Goal: Task Accomplishment & Management: Manage account settings

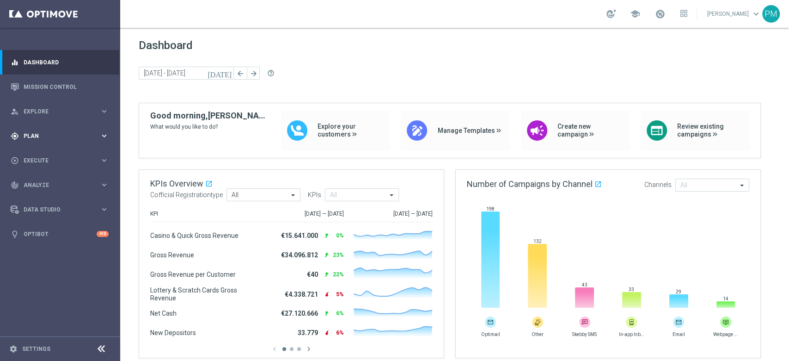
click at [55, 139] on div "gps_fixed Plan" at bounding box center [55, 136] width 89 height 8
click at [45, 159] on div "Target Groups" at bounding box center [71, 155] width 95 height 14
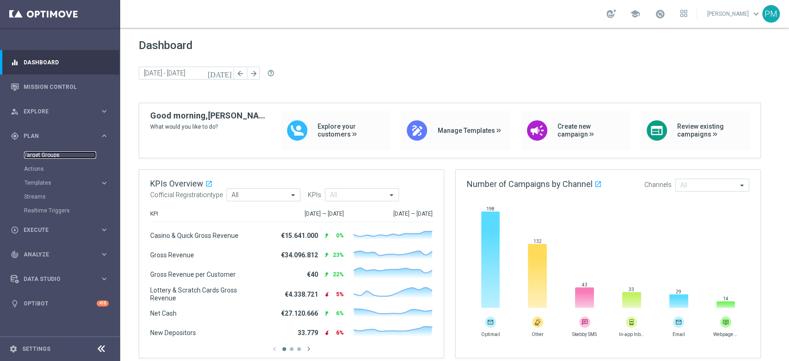
click at [48, 154] on link "Target Groups" at bounding box center [60, 154] width 72 height 7
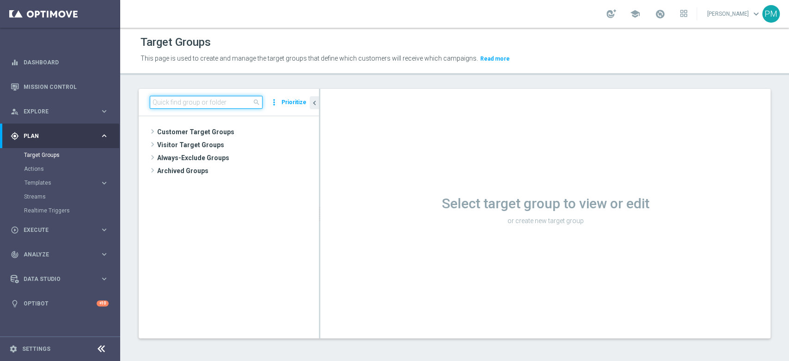
click at [194, 102] on input at bounding box center [206, 102] width 113 height 13
paste input "Risk of churn Talent ggr nb lm > 0 1st Sport"
type input "Risk of churn Talent ggr nb lm > 0 1st Sport"
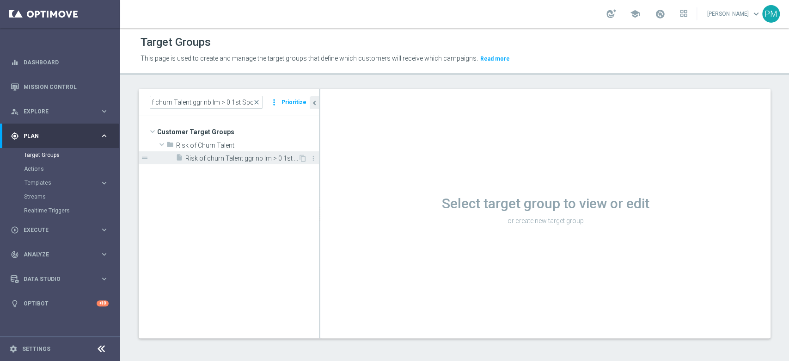
scroll to position [0, 0]
click at [227, 160] on span "Risk of churn Talent ggr nb lm > 0 1st Sport" at bounding box center [241, 158] width 113 height 8
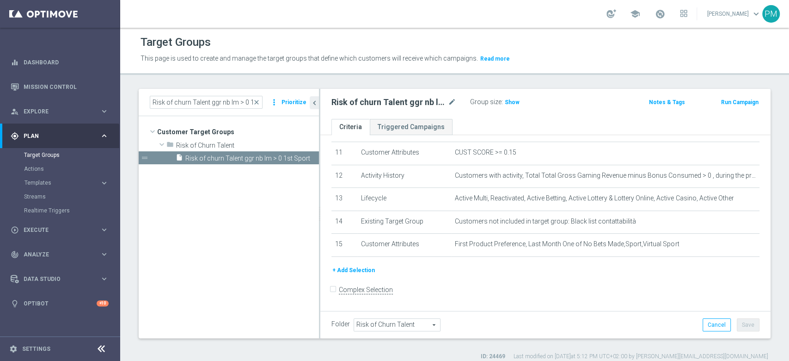
scroll to position [227, 0]
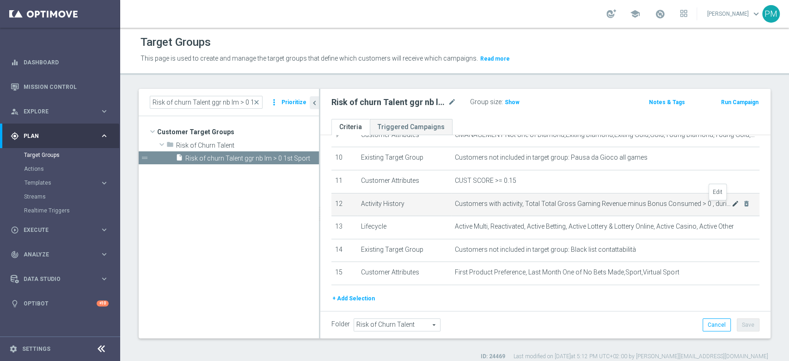
click at [732, 205] on icon "mode_edit" at bounding box center [735, 203] width 7 height 7
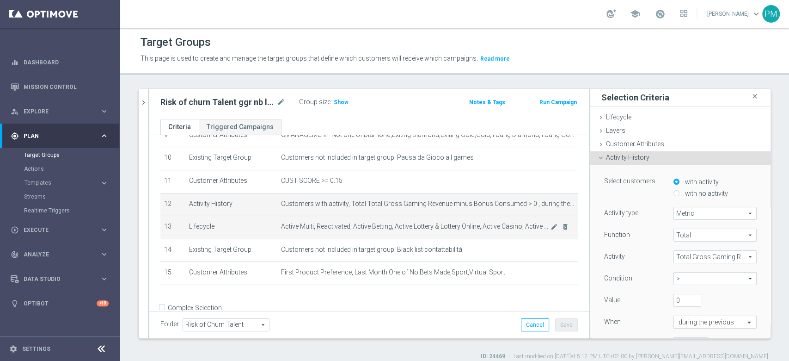
scroll to position [246, 0]
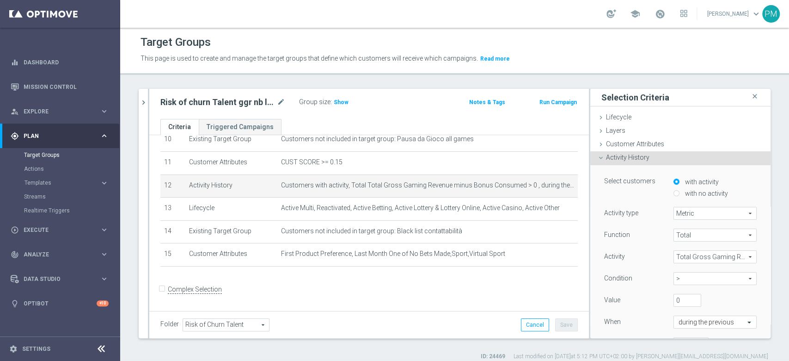
click at [618, 159] on span "Activity History" at bounding box center [627, 157] width 43 height 7
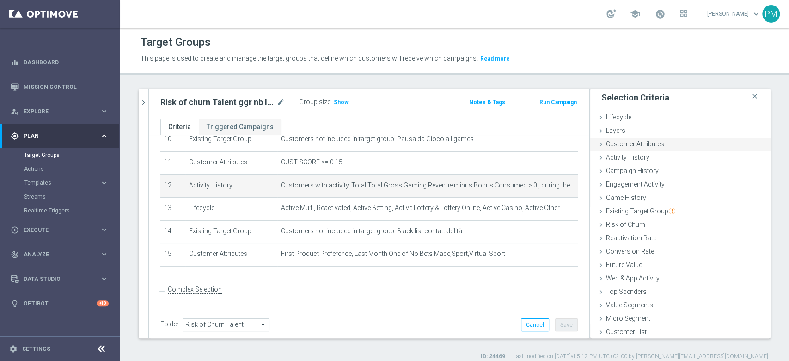
click at [623, 141] on span "Customer Attributes" at bounding box center [635, 143] width 58 height 7
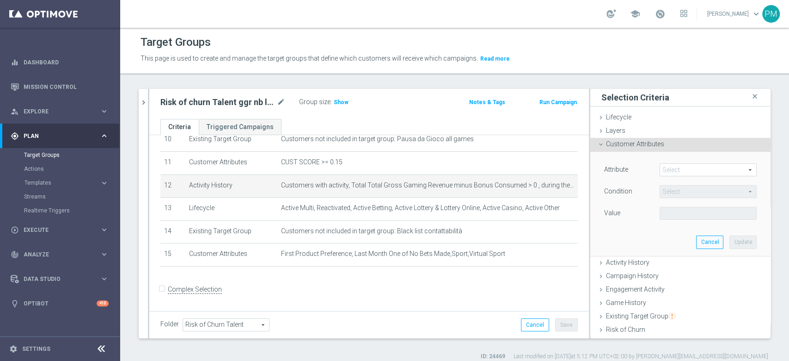
click at [666, 171] on span at bounding box center [708, 170] width 96 height 12
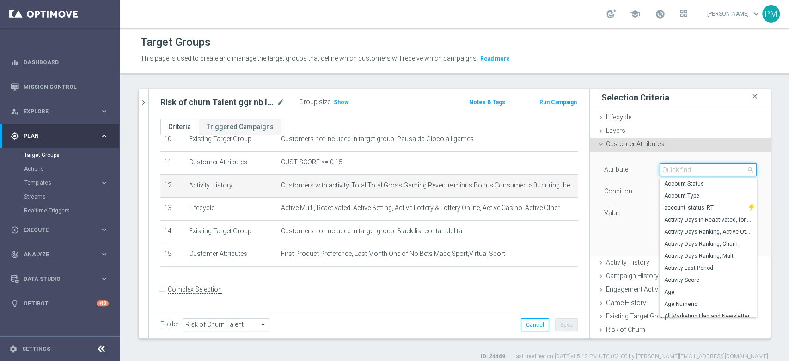
click at [666, 171] on input "search" at bounding box center [708, 169] width 97 height 13
paste input "Gross Gaming Revenue Minus Bonus Wagared"
type input "Gross Gaming Revenue Minus Bonus Wagared"
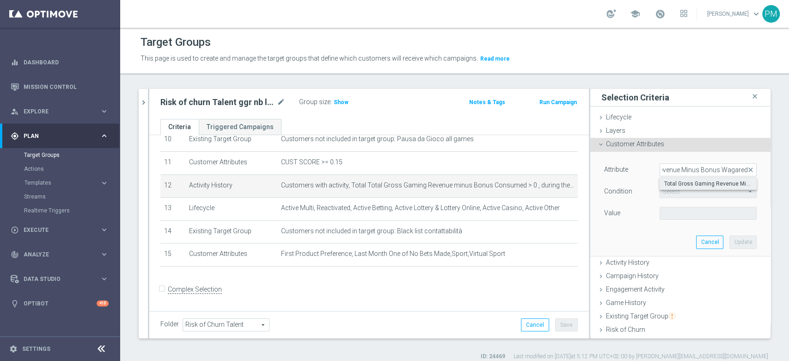
click at [684, 183] on span "Total Gross Gaming Revenue Minus Bonus Wagared" at bounding box center [709, 183] width 88 height 7
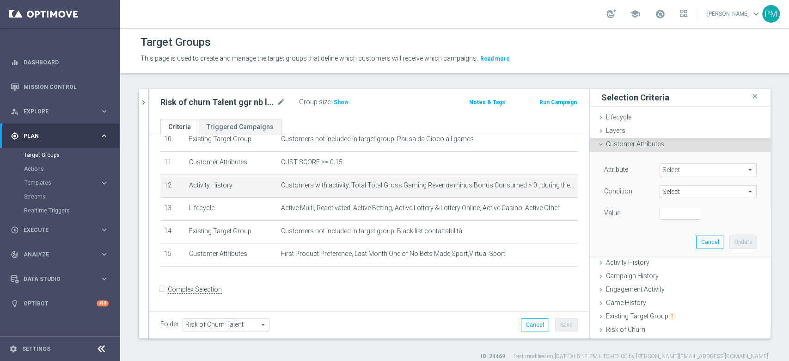
type input "Total Gross Gaming Revenue Minus Bonus Wagared"
click at [669, 189] on span "=" at bounding box center [708, 191] width 96 height 12
click at [665, 254] on span ">" at bounding box center [709, 253] width 88 height 7
type input ">"
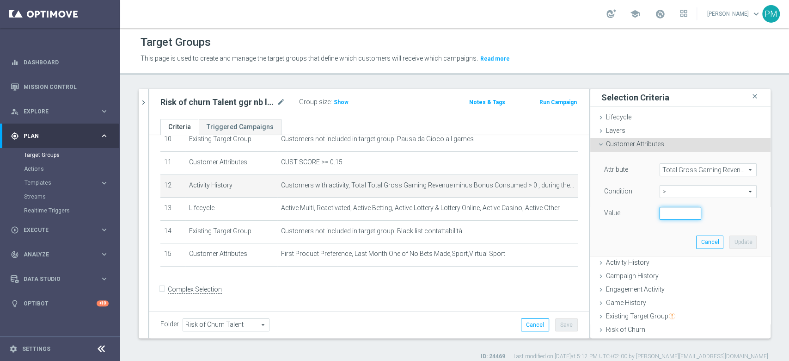
click at [660, 215] on input "number" at bounding box center [681, 213] width 42 height 13
type input "3"
type input "0"
click at [731, 243] on button "Update" at bounding box center [743, 241] width 27 height 13
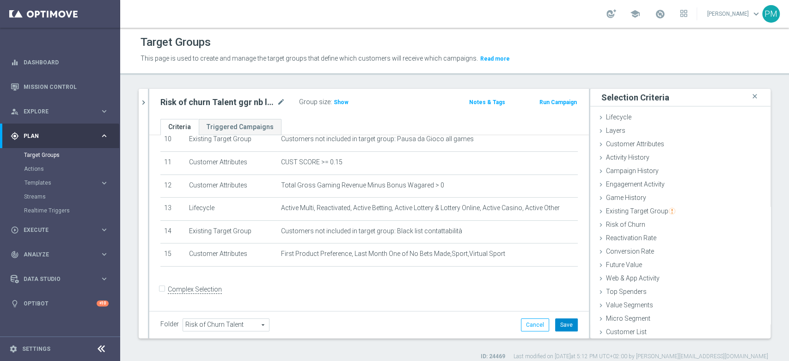
click at [563, 328] on button "Save" at bounding box center [566, 324] width 23 height 13
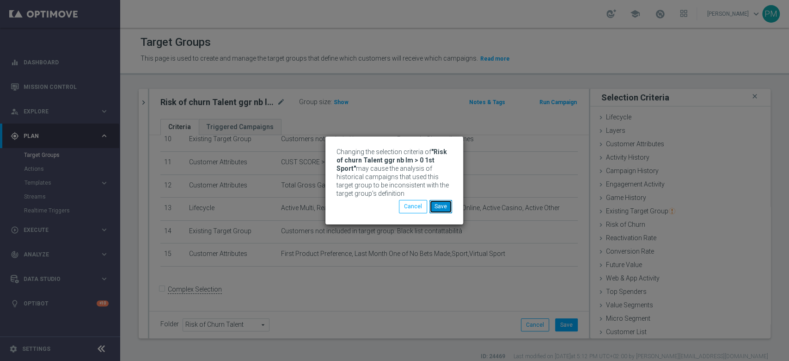
click at [444, 208] on button "Save" at bounding box center [441, 206] width 23 height 13
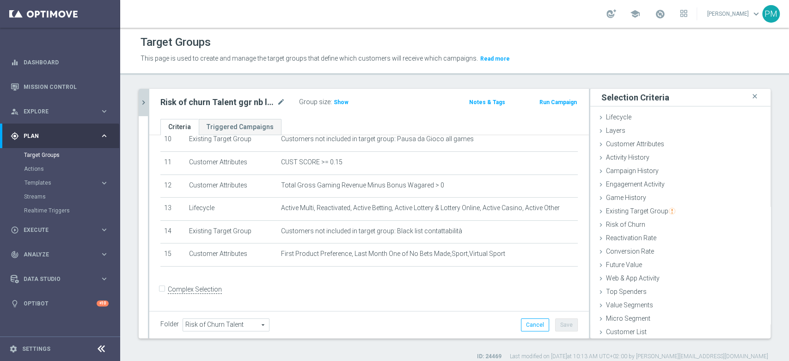
click at [147, 102] on icon "chevron_right" at bounding box center [143, 102] width 9 height 9
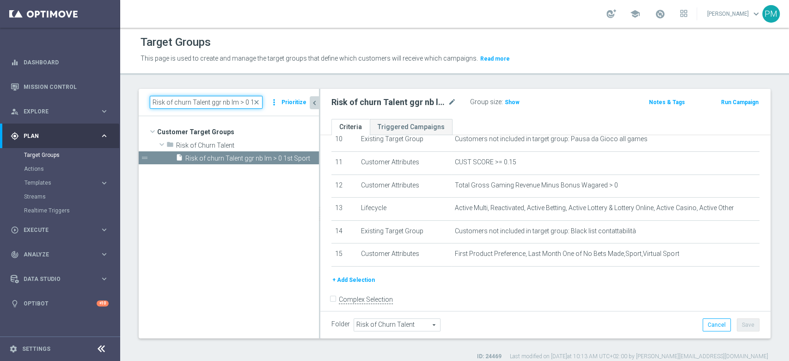
click at [201, 105] on input "Risk of churn Talent ggr nb lm > 0 1st Sport" at bounding box center [206, 102] width 113 height 13
paste input "No"
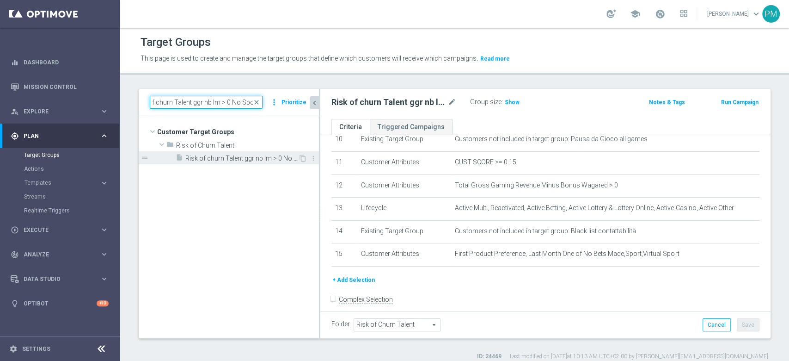
type input "Risk of churn Talent ggr nb lm > 0 No Sport"
click at [234, 154] on span "Risk of churn Talent ggr nb lm > 0 No Sport" at bounding box center [241, 158] width 113 height 8
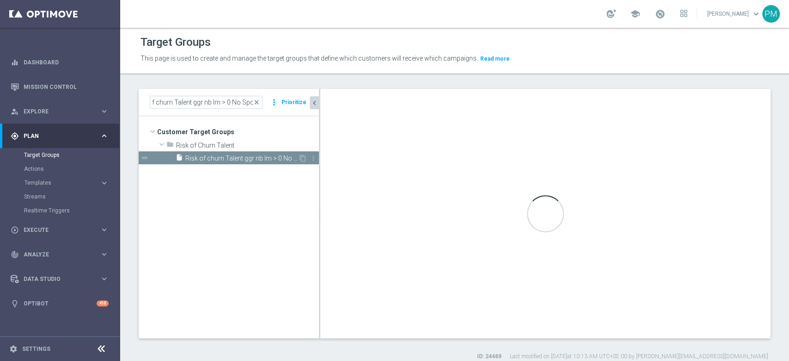
scroll to position [0, 0]
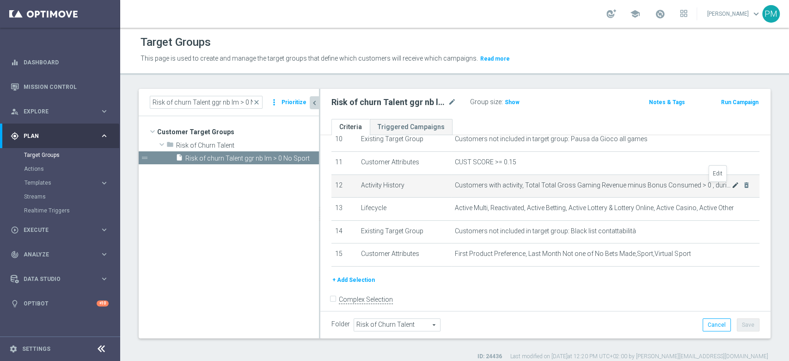
click at [732, 187] on icon "mode_edit" at bounding box center [735, 184] width 7 height 7
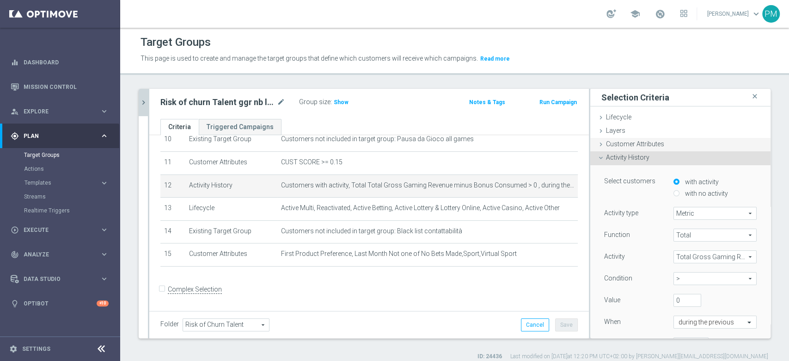
click at [620, 141] on span "Customer Attributes" at bounding box center [635, 143] width 58 height 7
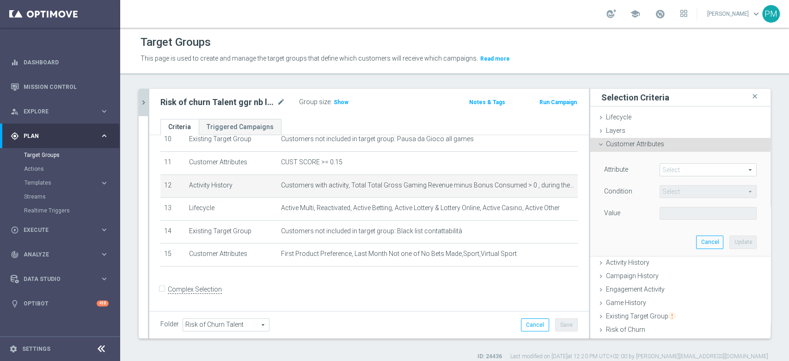
click at [668, 170] on span at bounding box center [708, 170] width 96 height 12
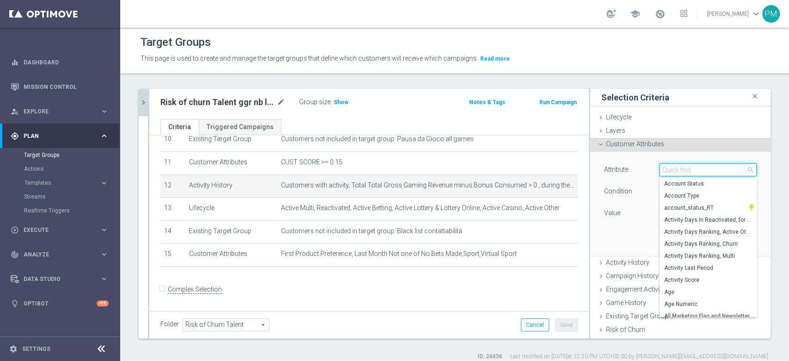
click at [668, 170] on input "search" at bounding box center [708, 169] width 97 height 13
paste input "Gross Gaming Revenue Minus Bonus Wagared"
type input "Gross Gaming Revenue Minus Bonus Wagared"
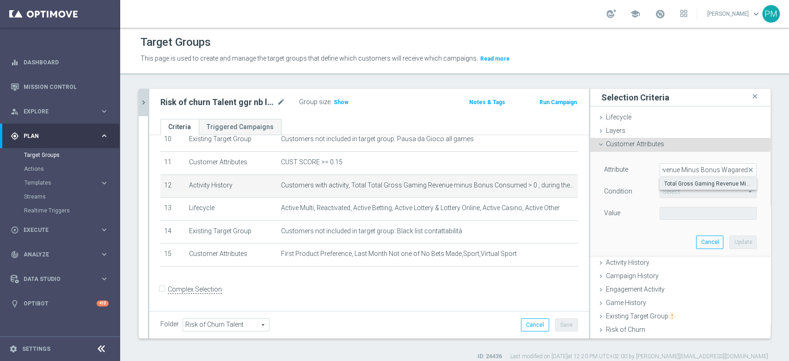
click at [674, 184] on span "Total Gross Gaming Revenue Minus Bonus Wagared" at bounding box center [709, 183] width 88 height 7
type input "Total Gross Gaming Revenue Minus Bonus Wagared"
click at [671, 191] on span "=" at bounding box center [708, 191] width 96 height 12
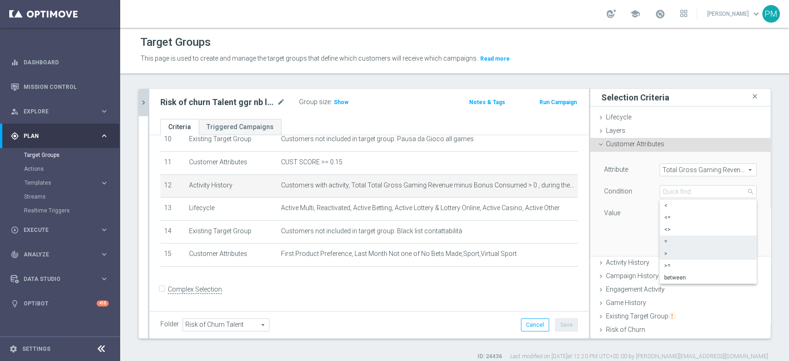
click at [667, 253] on span ">" at bounding box center [709, 253] width 88 height 7
type input ">"
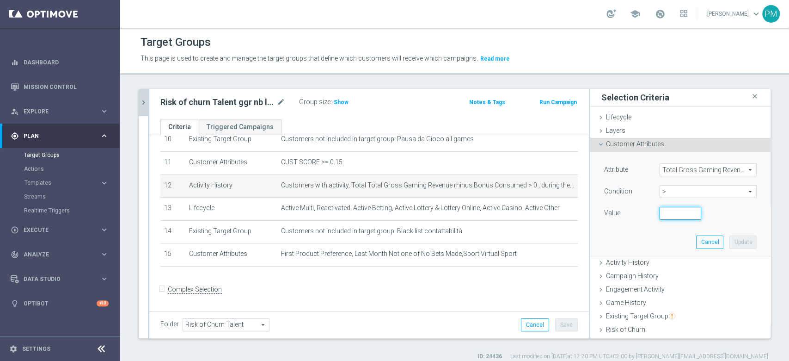
click at [670, 215] on input "number" at bounding box center [681, 213] width 42 height 13
type input "0"
click at [730, 241] on button "Update" at bounding box center [743, 241] width 27 height 13
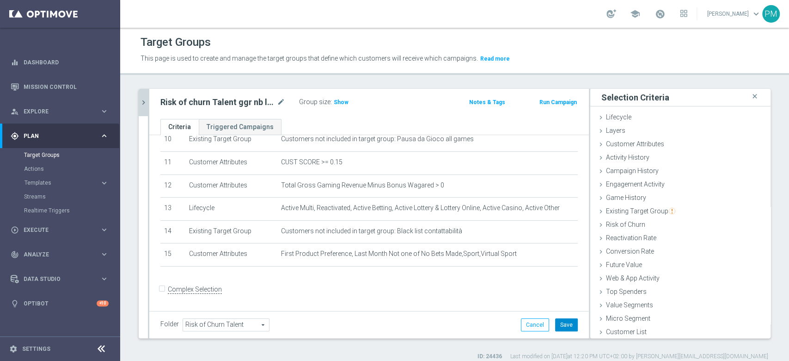
click at [555, 326] on button "Save" at bounding box center [566, 324] width 23 height 13
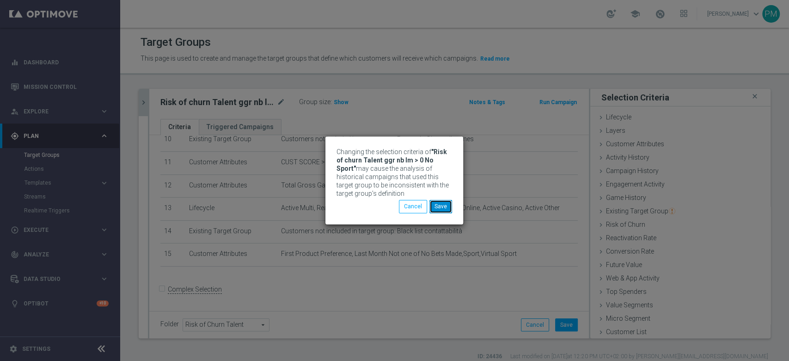
click at [448, 202] on button "Save" at bounding box center [441, 206] width 23 height 13
